Goal: Transaction & Acquisition: Purchase product/service

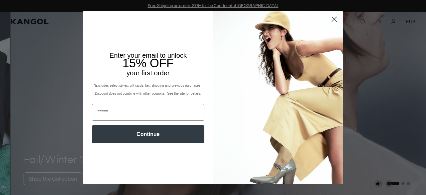
click at [331, 17] on circle "Close dialog" at bounding box center [334, 19] width 11 height 11
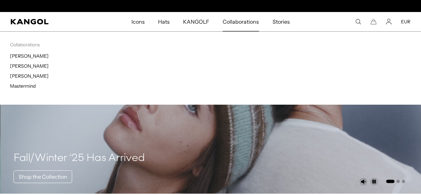
scroll to position [0, 137]
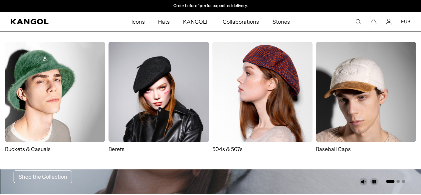
click at [76, 74] on img at bounding box center [55, 92] width 100 height 100
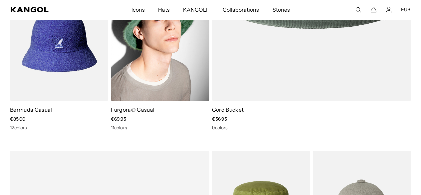
click at [161, 53] on img at bounding box center [160, 39] width 98 height 124
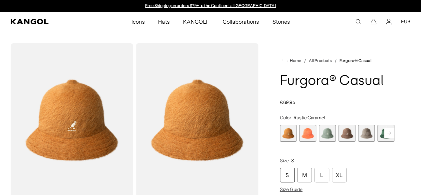
click at [384, 138] on rect at bounding box center [389, 133] width 10 height 10
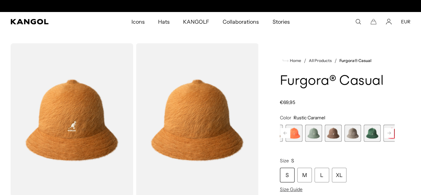
scroll to position [0, 137]
click at [384, 138] on rect at bounding box center [389, 133] width 10 height 10
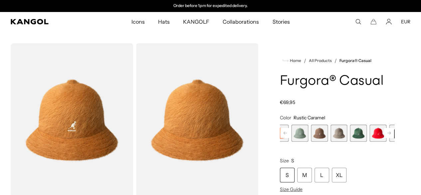
click at [384, 138] on rect at bounding box center [389, 133] width 10 height 10
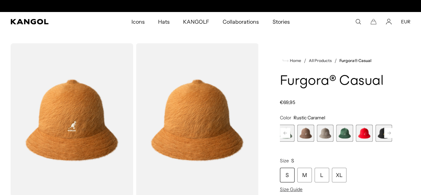
scroll to position [0, 0]
click at [376, 142] on span "8 of 12" at bounding box center [384, 133] width 17 height 17
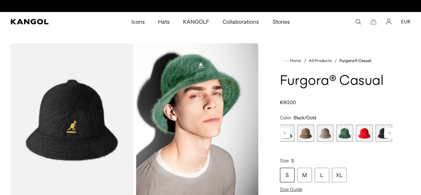
scroll to position [0, 137]
click at [384, 138] on rect at bounding box center [389, 133] width 10 height 10
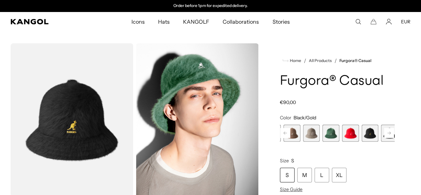
drag, startPoint x: 372, startPoint y: 145, endPoint x: 357, endPoint y: 143, distance: 15.1
click at [357, 142] on div "Previous Next Rustic Caramel Variant sold out or unavailable Coral Flame Varian…" at bounding box center [337, 133] width 115 height 17
click at [381, 142] on span "9 of 12" at bounding box center [389, 133] width 17 height 17
